Goal: Task Accomplishment & Management: Use online tool/utility

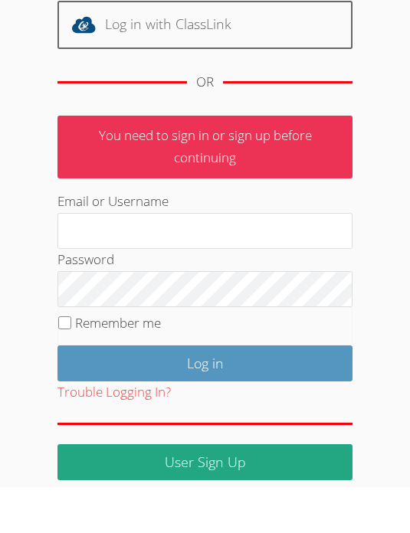
scroll to position [151, 0]
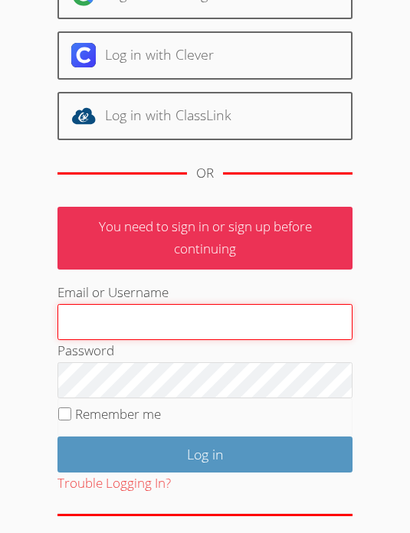
click at [208, 311] on input "Email or Username" at bounding box center [204, 322] width 295 height 37
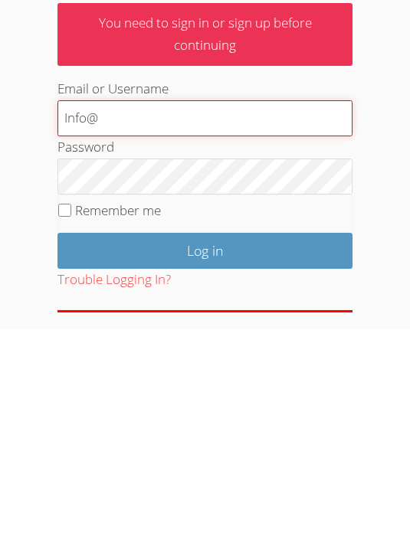
type input "[EMAIL_ADDRESS][DOMAIN_NAME]"
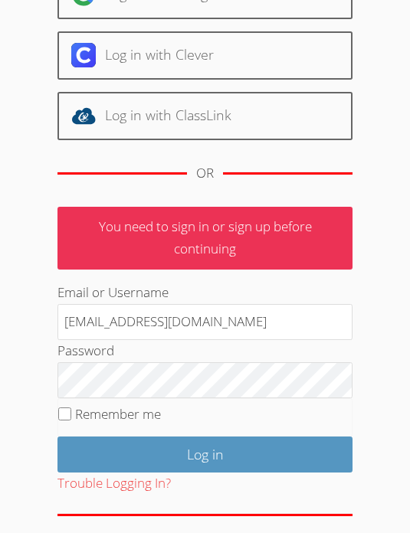
click at [224, 429] on fieldset "Remember me" at bounding box center [204, 417] width 295 height 38
click at [191, 445] on input "Log in" at bounding box center [204, 455] width 295 height 36
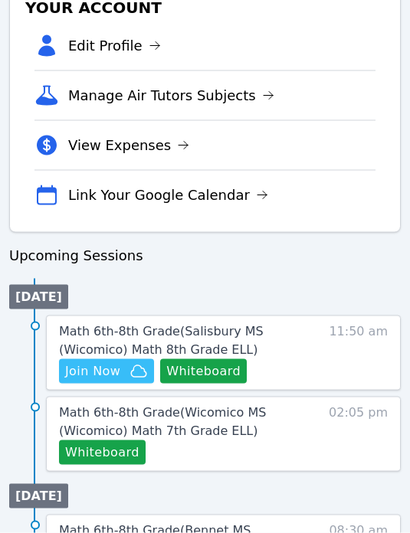
scroll to position [565, 0]
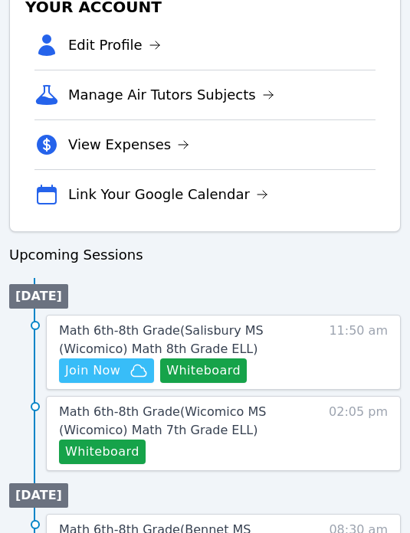
click at [94, 368] on span "Join Now" at bounding box center [92, 371] width 55 height 18
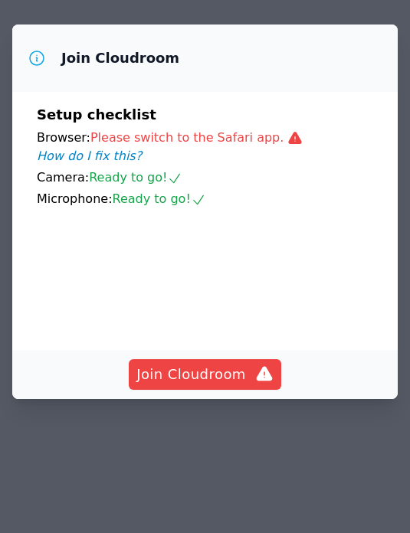
click at [201, 390] on button "Join Cloudroom" at bounding box center [205, 374] width 152 height 31
click at [198, 375] on span "Join Cloudroom" at bounding box center [204, 374] width 137 height 21
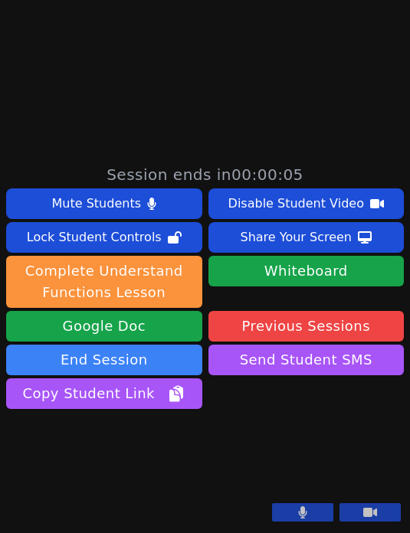
scroll to position [728, 7]
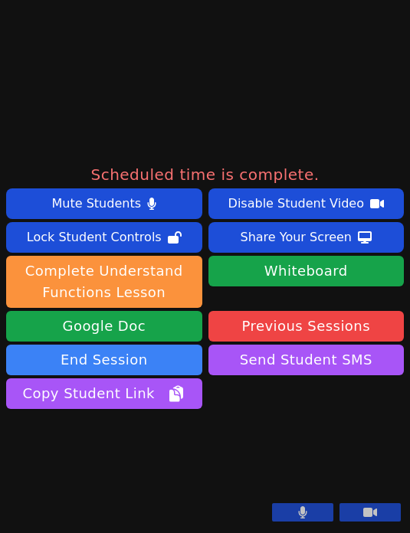
click at [130, 345] on button "End Session" at bounding box center [104, 360] width 196 height 31
